Goal: Information Seeking & Learning: Learn about a topic

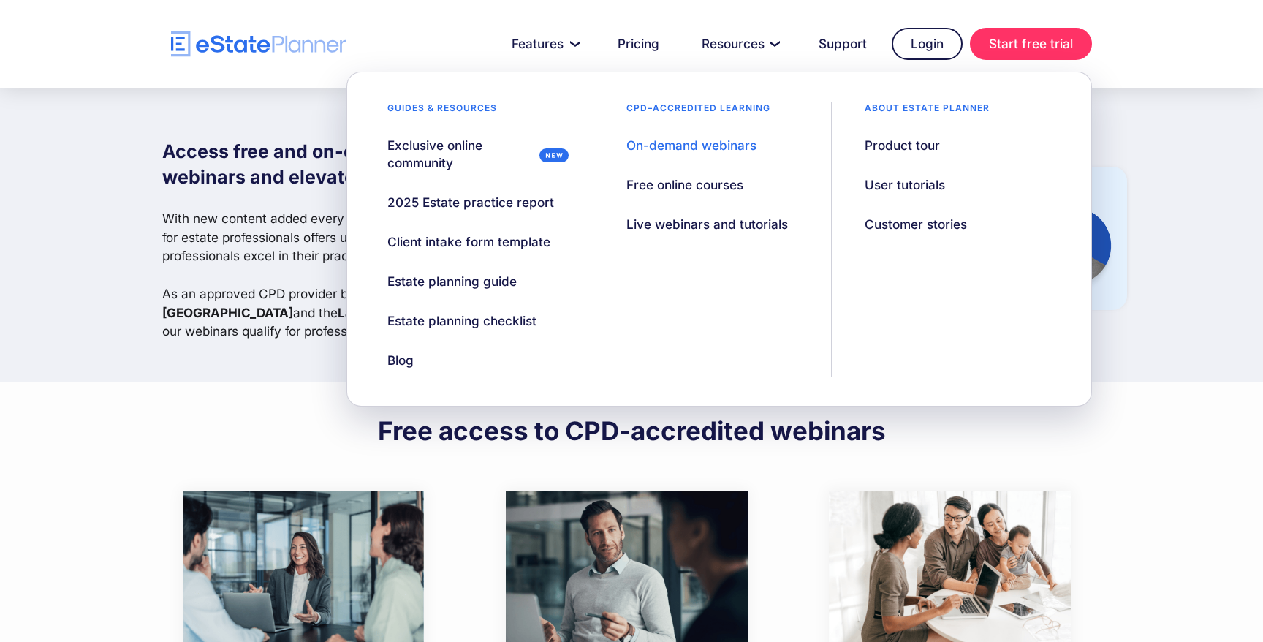
click at [681, 141] on div "On-demand webinars" at bounding box center [691, 146] width 130 height 18
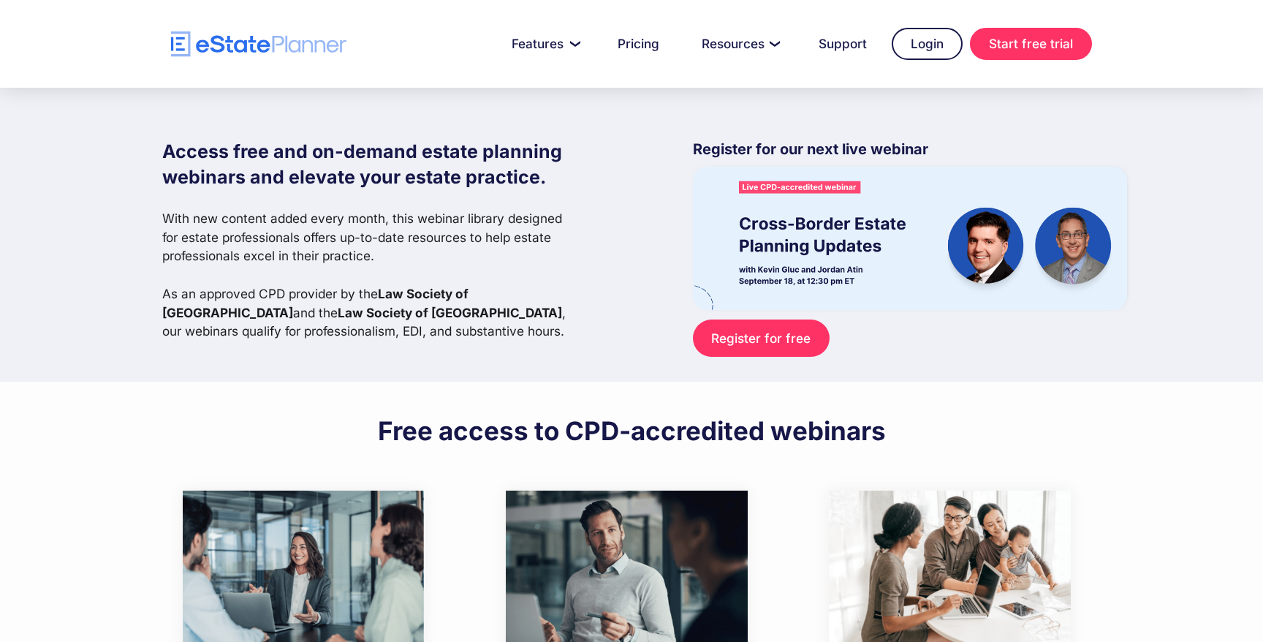
click at [681, 141] on div "Access free and on-demand estate planning webinars and elevate your estate prac…" at bounding box center [644, 235] width 965 height 294
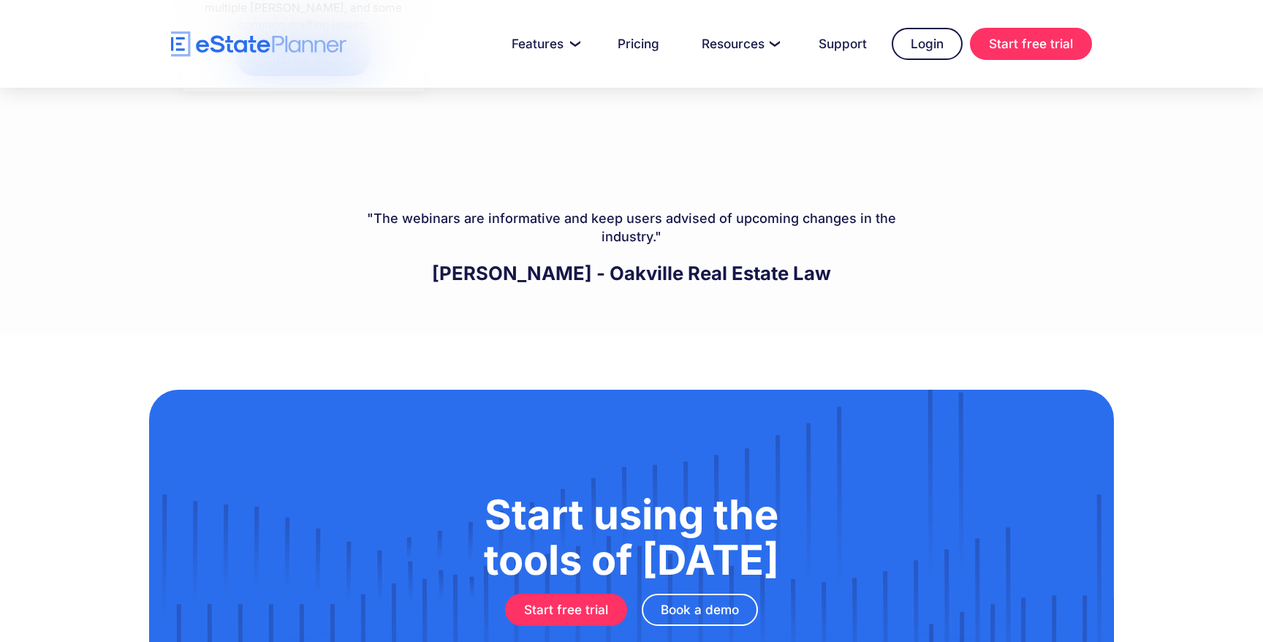
scroll to position [8240, 0]
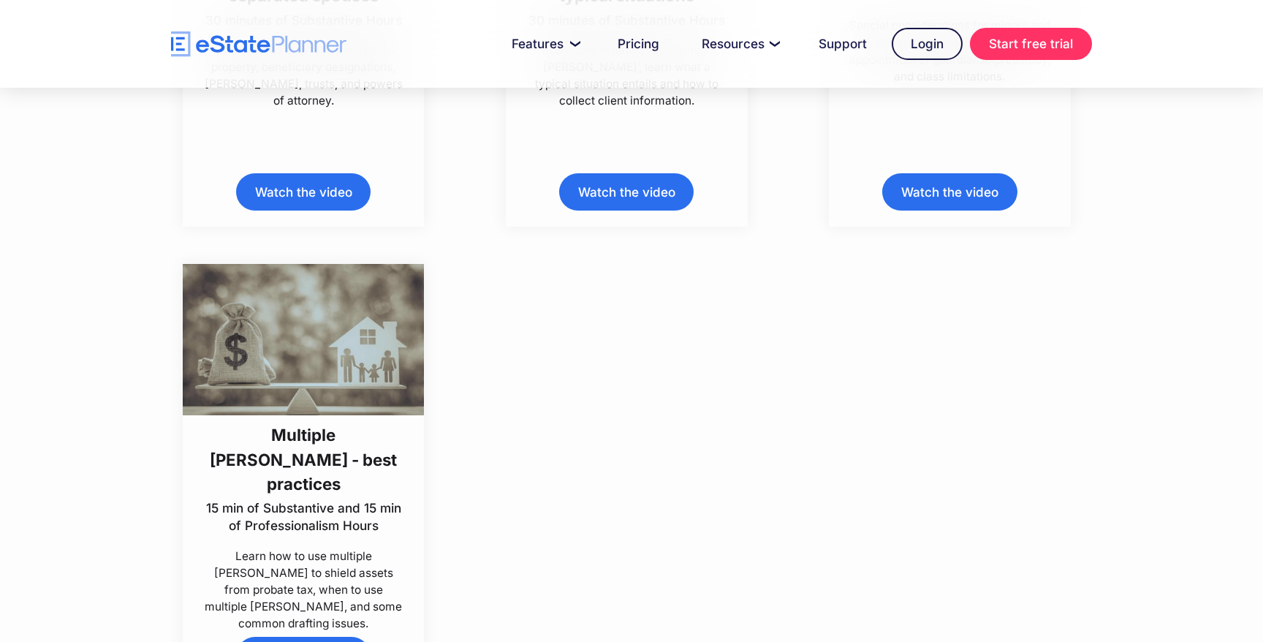
scroll to position [7643, 0]
